Goal: Navigation & Orientation: Find specific page/section

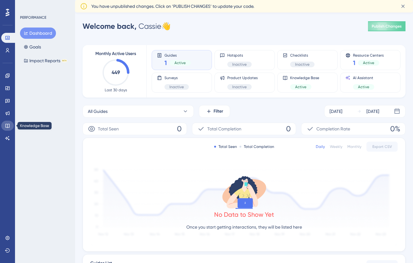
click at [9, 126] on icon at bounding box center [7, 125] width 5 height 5
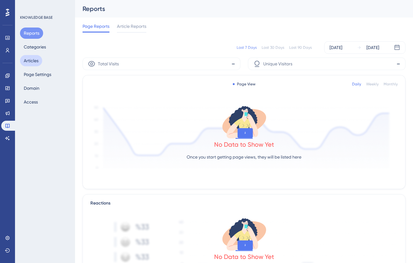
click at [35, 60] on button "Articles" at bounding box center [31, 60] width 22 height 11
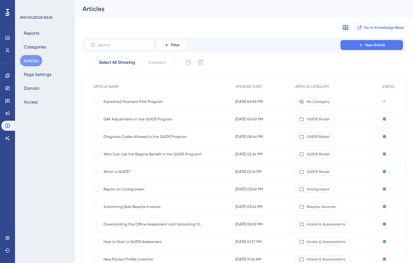
click at [381, 28] on span "Go to Knowledge Base" at bounding box center [384, 27] width 40 height 5
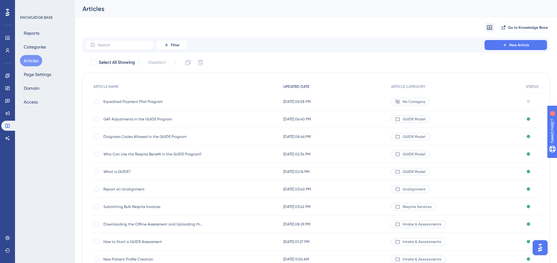
click at [302, 87] on span "UPDATED DATE" at bounding box center [297, 86] width 26 height 5
drag, startPoint x: 285, startPoint y: 89, endPoint x: 272, endPoint y: 87, distance: 13.0
click at [282, 88] on div "UPDATED DATE" at bounding box center [334, 86] width 108 height 13
click at [106, 86] on span "ARTICLE NAME" at bounding box center [105, 86] width 25 height 5
click at [326, 26] on div "Migrate from Go to Knowledge Base" at bounding box center [316, 28] width 467 height 20
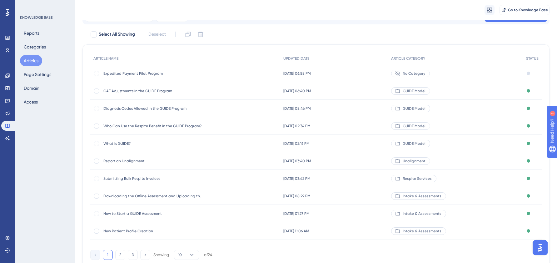
scroll to position [55, 0]
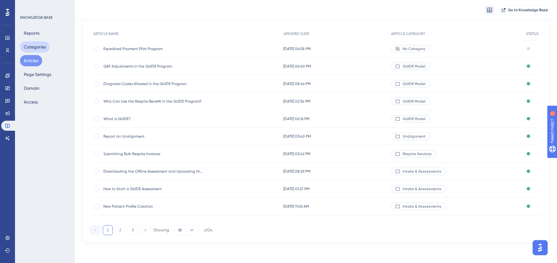
drag, startPoint x: 30, startPoint y: 47, endPoint x: 48, endPoint y: 54, distance: 19.3
click at [30, 47] on button "Categories" at bounding box center [35, 46] width 30 height 11
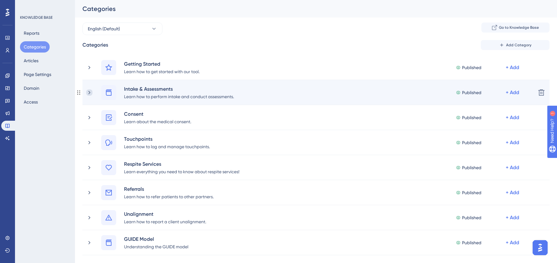
click at [92, 90] on icon at bounding box center [89, 92] width 6 height 6
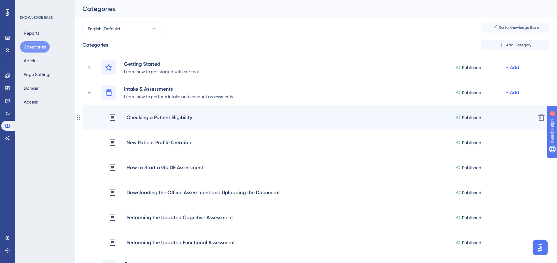
click at [181, 118] on div "Checking a Patient Eligibility" at bounding box center [159, 117] width 66 height 8
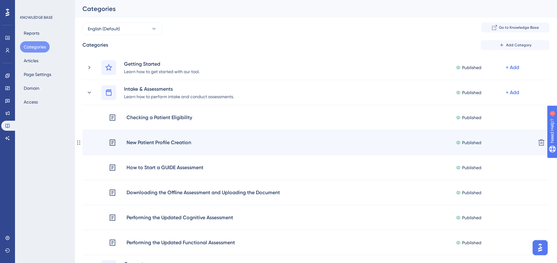
click at [160, 142] on div "New Patient Profile Creation" at bounding box center [158, 142] width 65 height 8
click at [413, 143] on span "Published" at bounding box center [471, 143] width 19 height 8
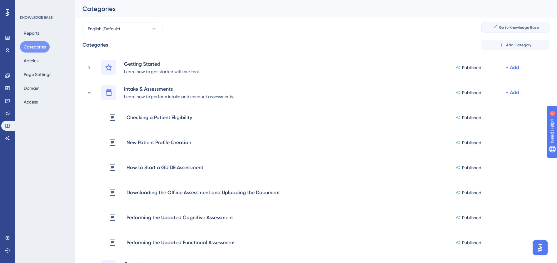
click at [413, 30] on span "Go to Knowledge Base" at bounding box center [519, 27] width 40 height 5
click at [34, 60] on button "Articles" at bounding box center [31, 60] width 22 height 11
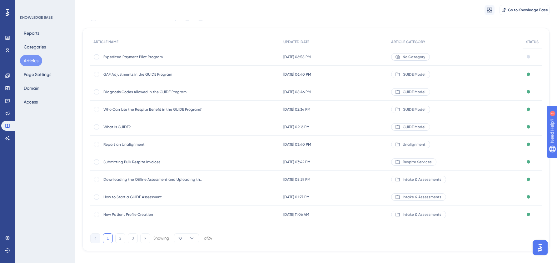
scroll to position [55, 0]
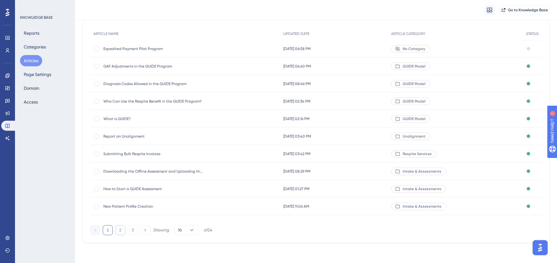
click at [118, 231] on button "2" at bounding box center [120, 230] width 10 height 10
